Goal: Transaction & Acquisition: Purchase product/service

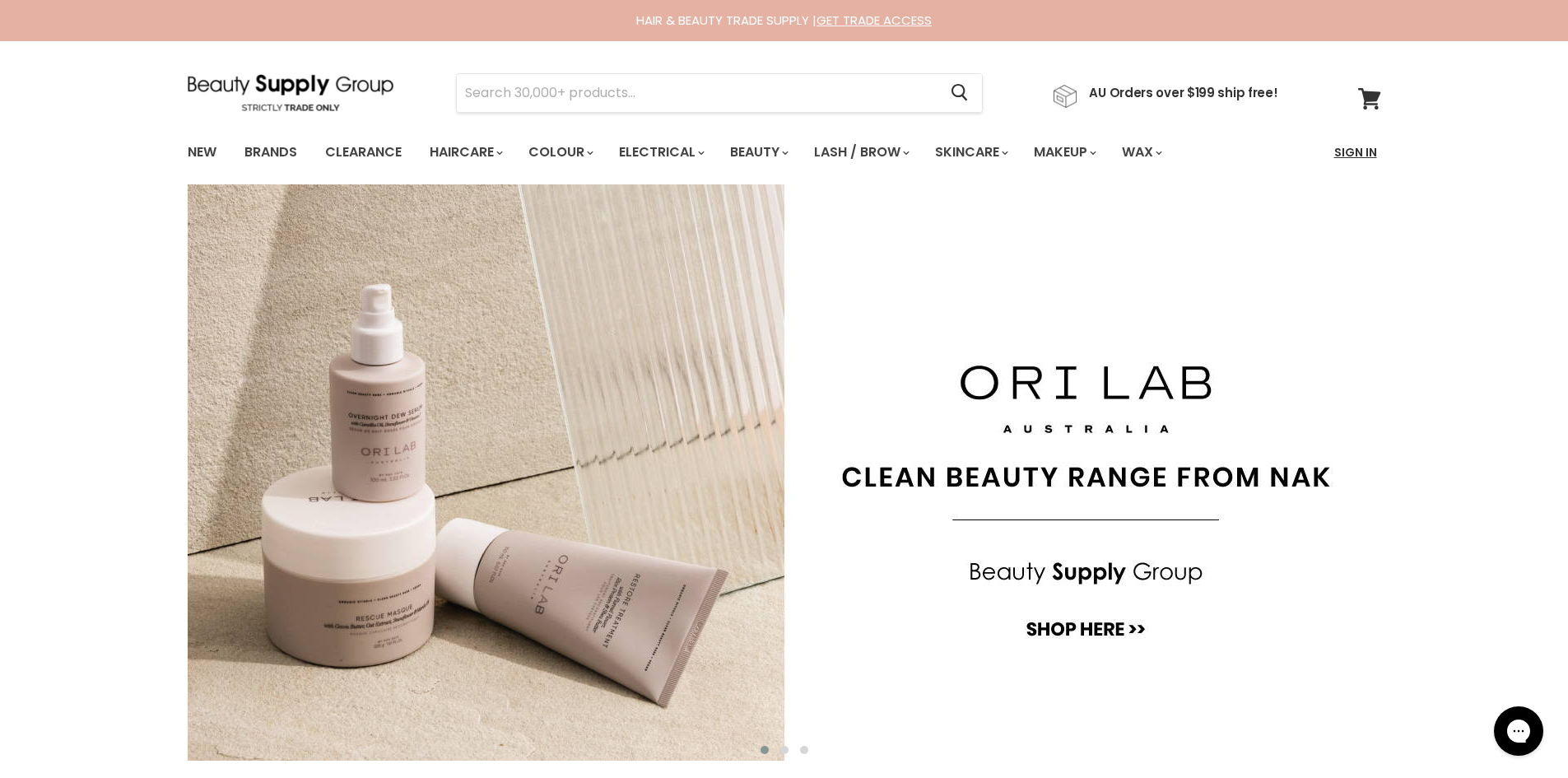
click at [1359, 151] on link "Sign In" at bounding box center [1356, 152] width 63 height 34
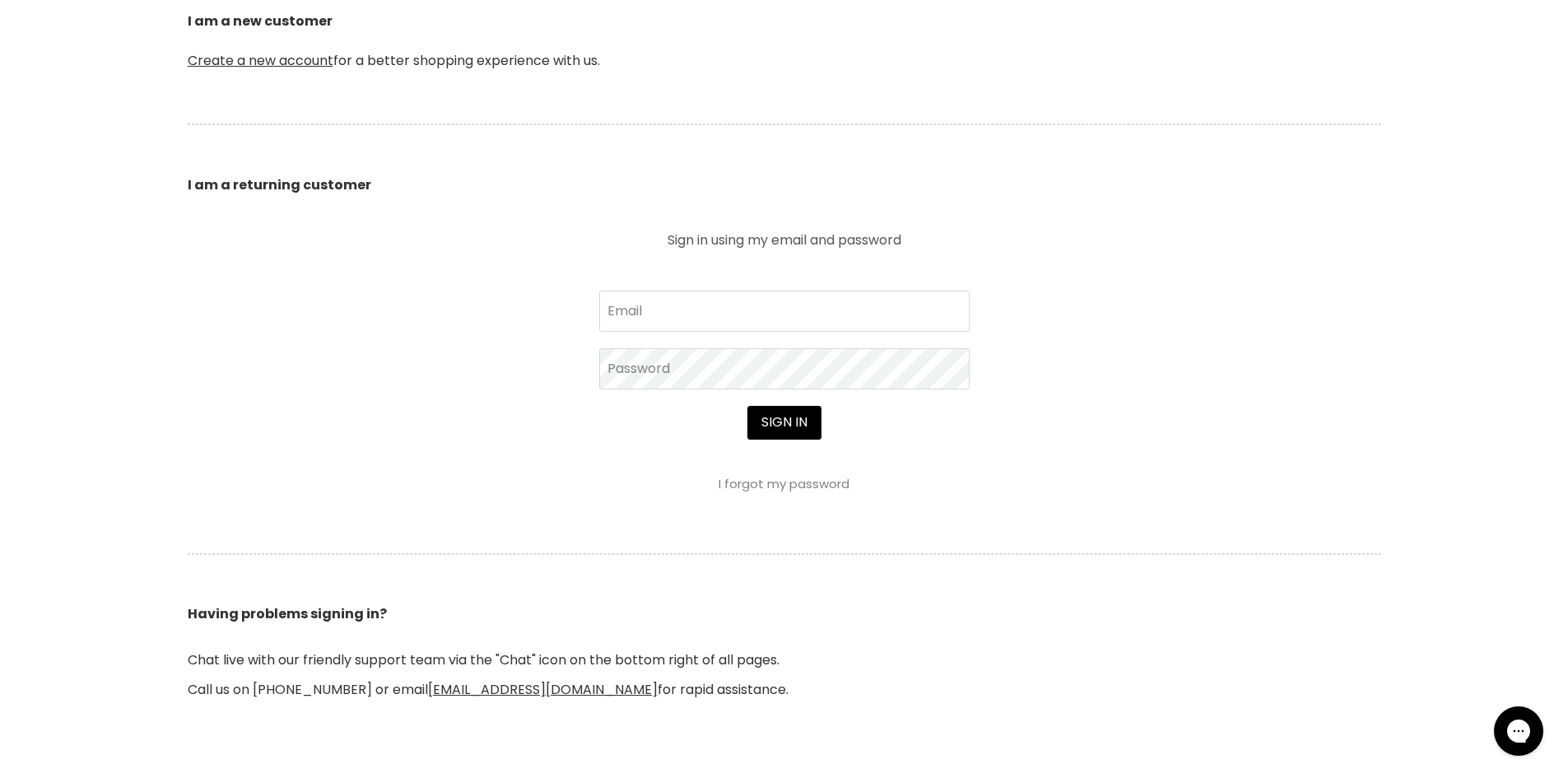
scroll to position [494, 0]
type input "[EMAIL_ADDRESS][DOMAIN_NAME]"
click at [796, 426] on button "Sign in" at bounding box center [784, 421] width 74 height 33
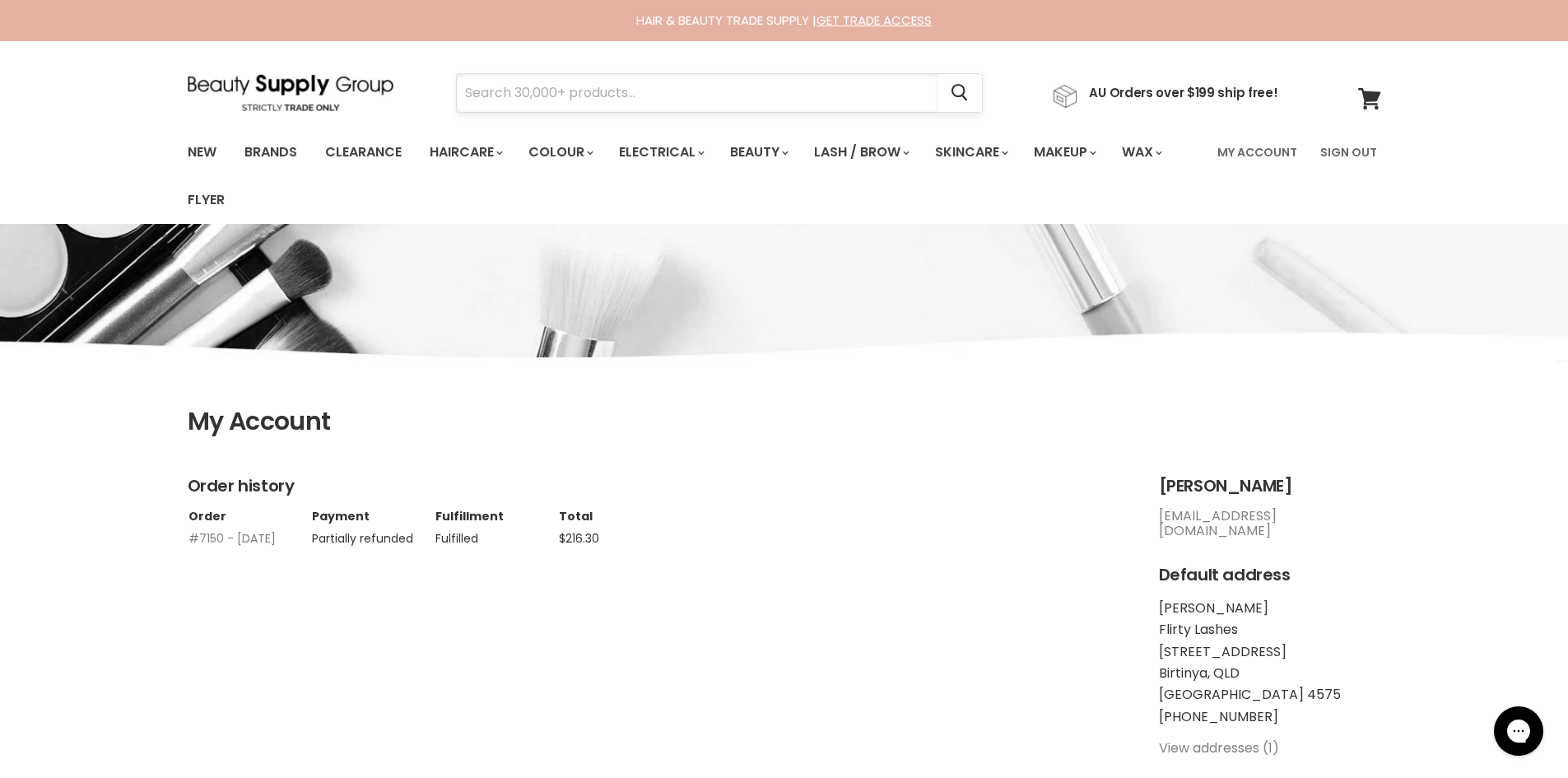
click at [610, 96] on input "Search" at bounding box center [698, 93] width 482 height 38
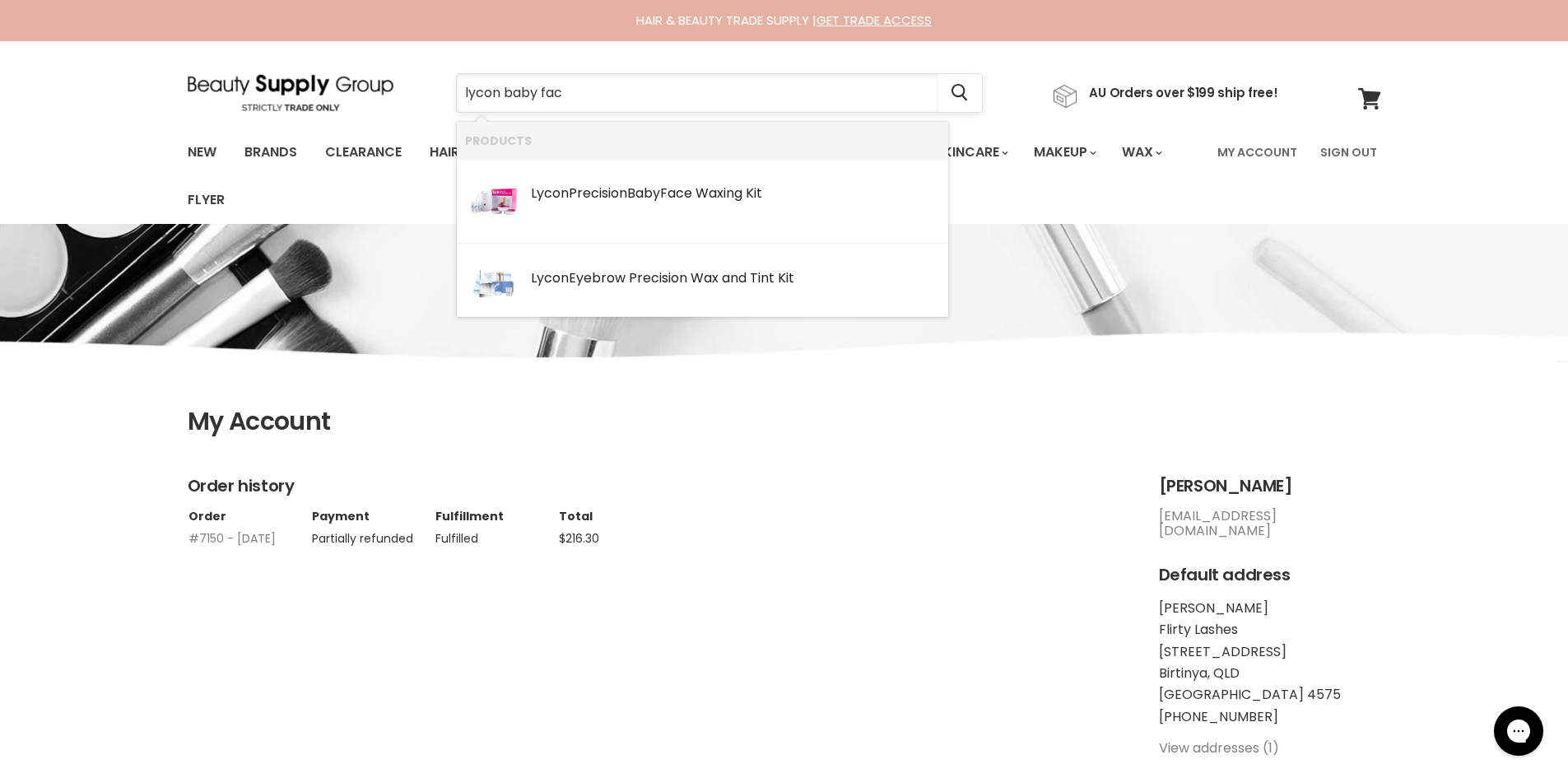
type input "lycon baby face"
